Goal: Task Accomplishment & Management: Complete application form

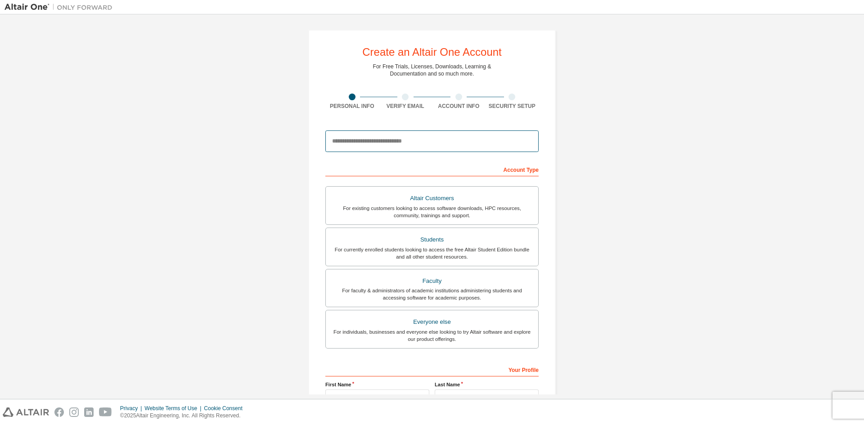
click at [385, 141] on input "email" at bounding box center [431, 141] width 213 height 22
type input "**********"
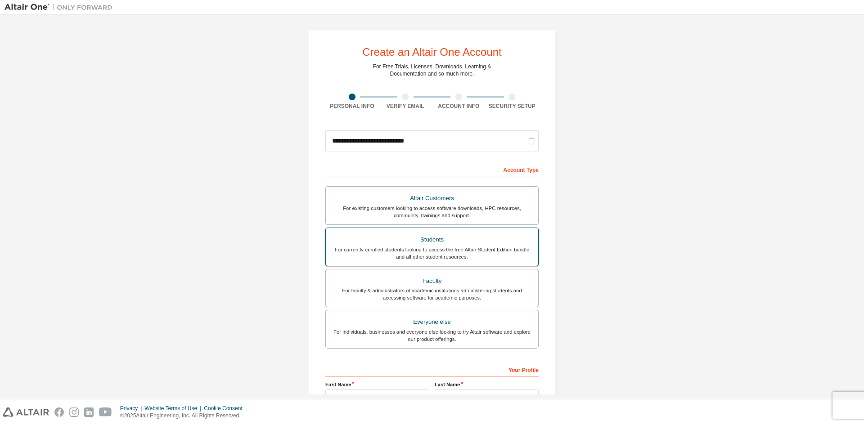
click at [478, 247] on div "For currently enrolled students looking to access the free Altair Student Editi…" at bounding box center [432, 253] width 202 height 14
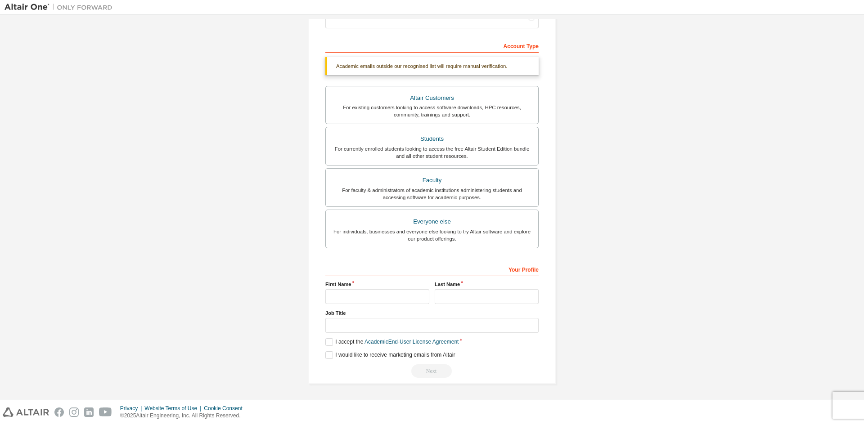
scroll to position [124, 0]
click at [350, 295] on input "text" at bounding box center [377, 296] width 104 height 15
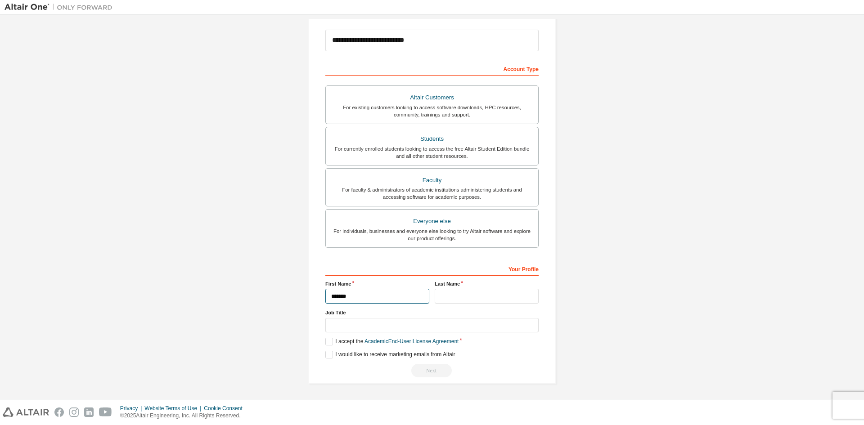
type input "*******"
click at [490, 295] on input "text" at bounding box center [487, 296] width 104 height 15
type input "******"
click at [388, 324] on input "text" at bounding box center [431, 325] width 213 height 15
click at [326, 342] on label "I accept the Academic End-User License Agreement" at bounding box center [391, 342] width 133 height 8
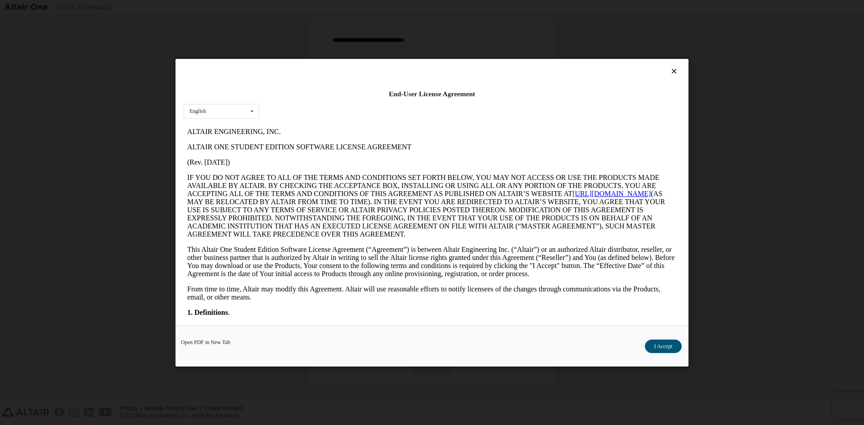
scroll to position [0, 0]
click at [249, 112] on icon at bounding box center [252, 111] width 11 height 14
click at [240, 122] on div "English" at bounding box center [221, 125] width 75 height 14
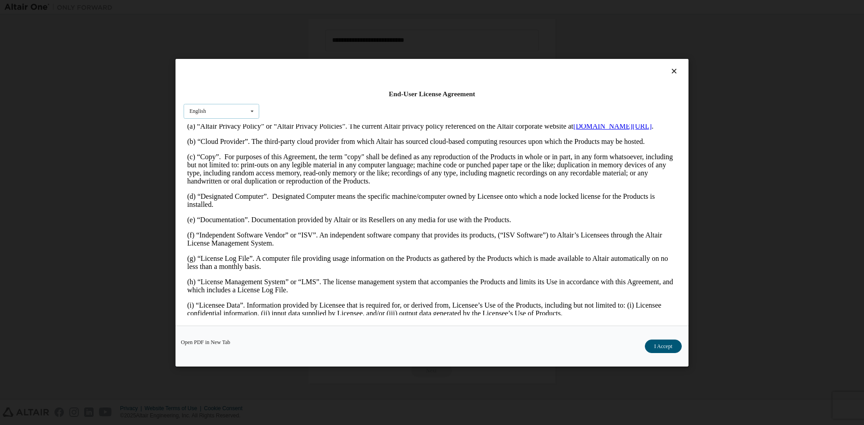
scroll to position [225, 0]
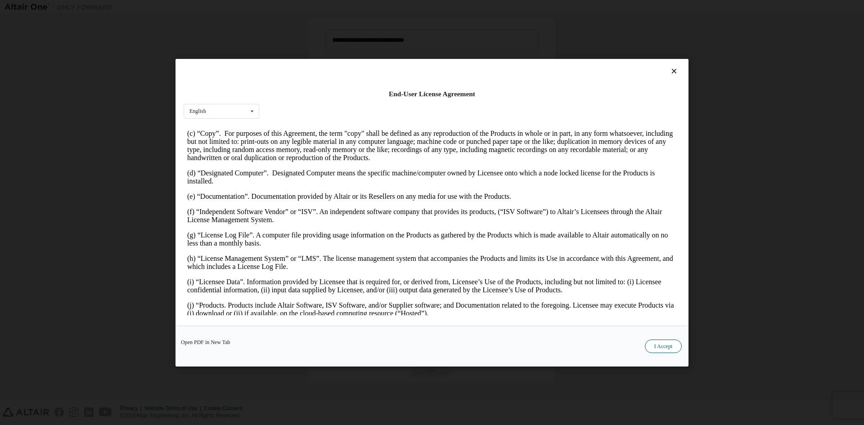
click at [669, 344] on button "I Accept" at bounding box center [663, 345] width 37 height 13
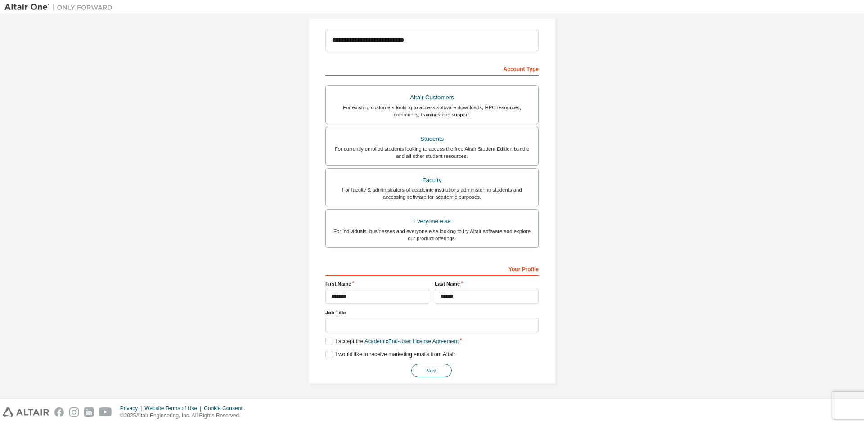
click at [427, 369] on button "Next" at bounding box center [431, 370] width 40 height 13
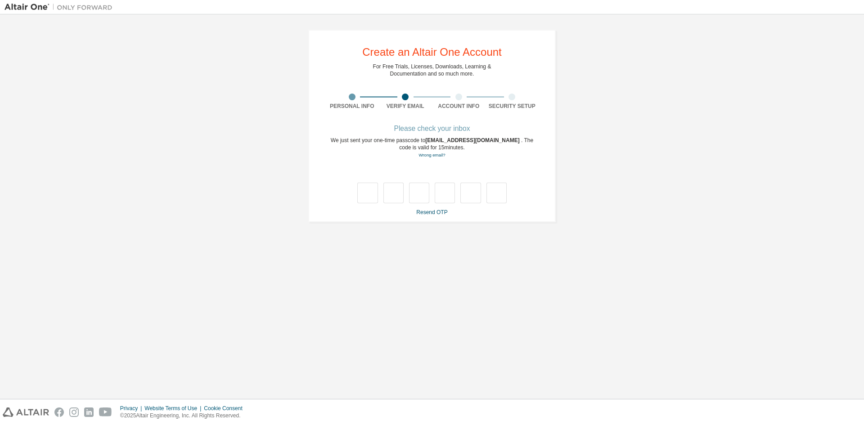
type input "*"
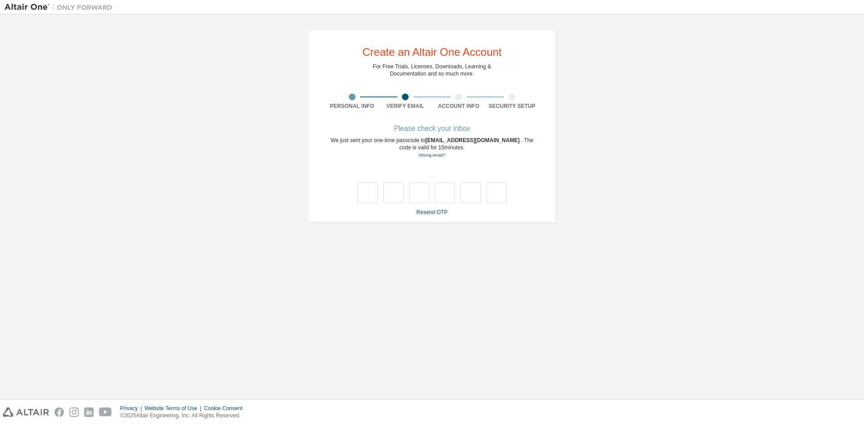
type input "*"
